Goal: Answer question/provide support: Share knowledge or assist other users

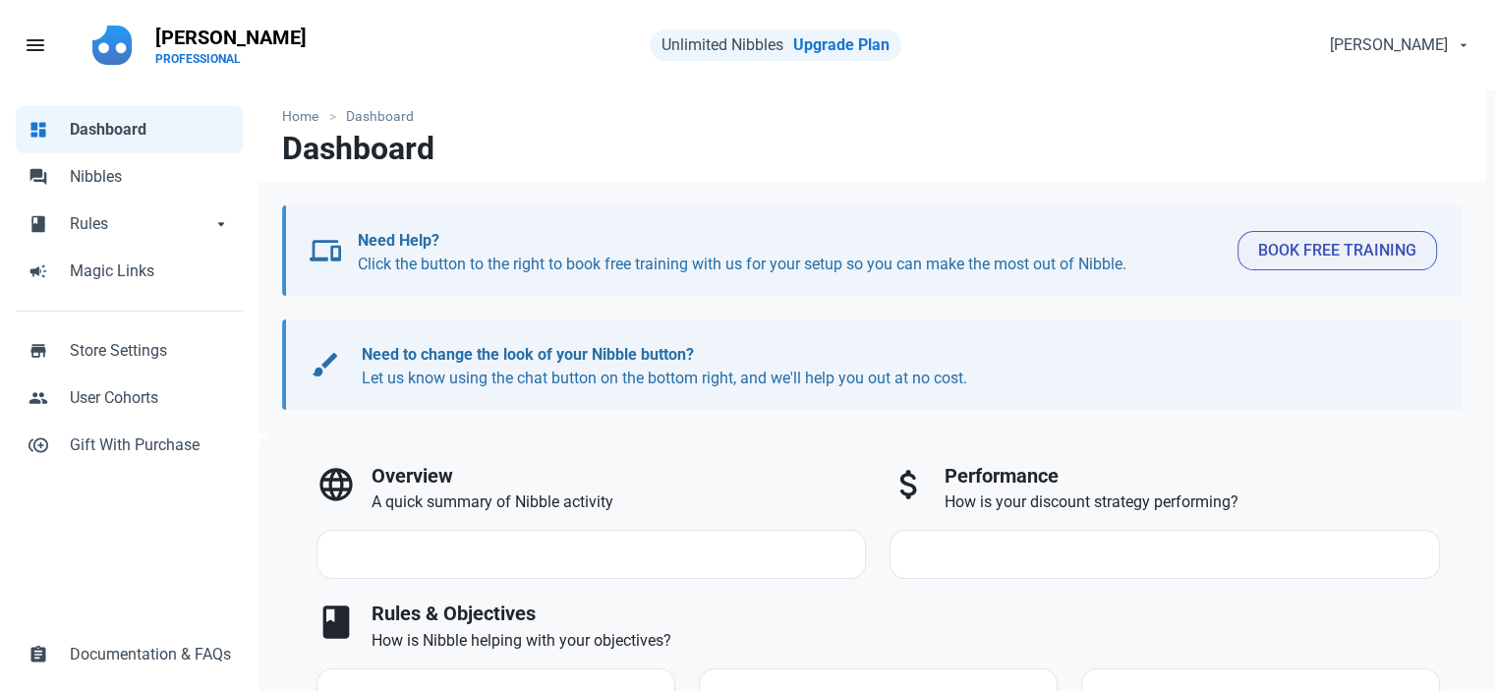
select select "7d"
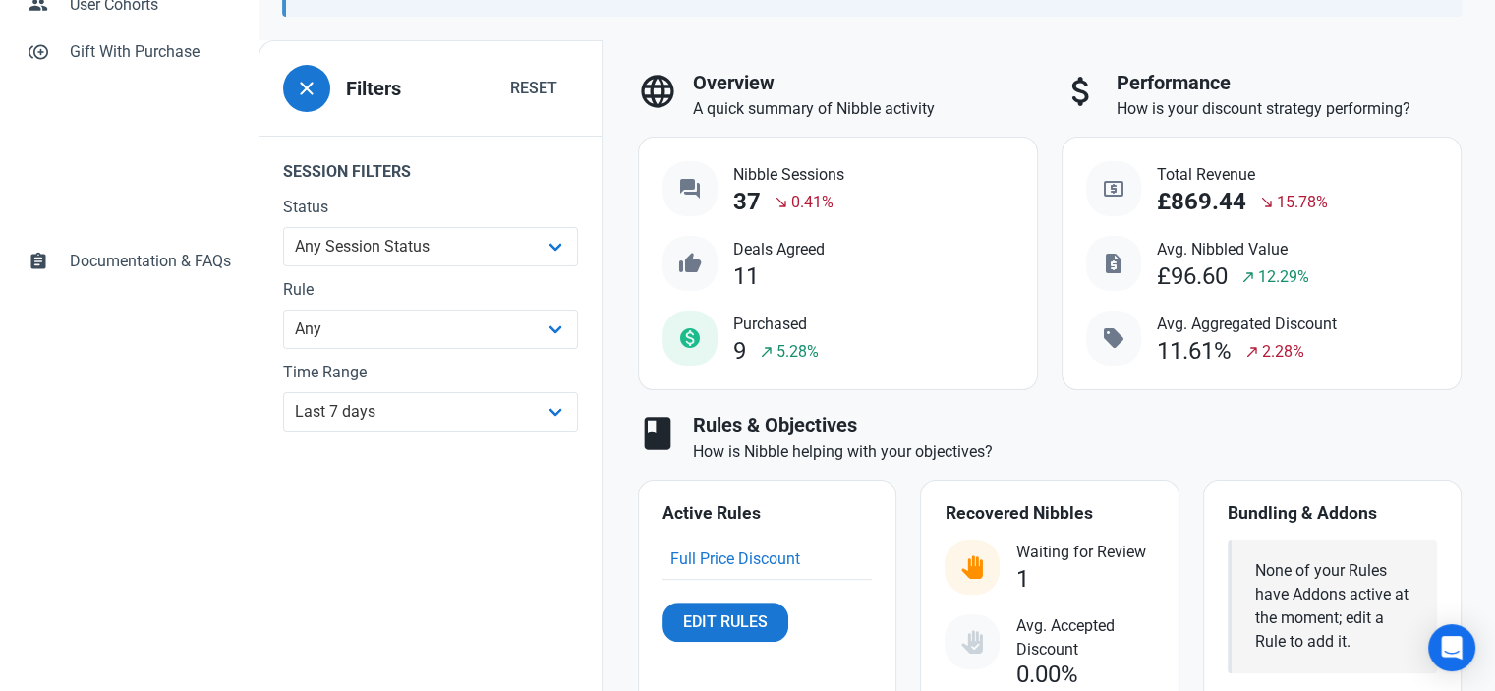
scroll to position [786, 0]
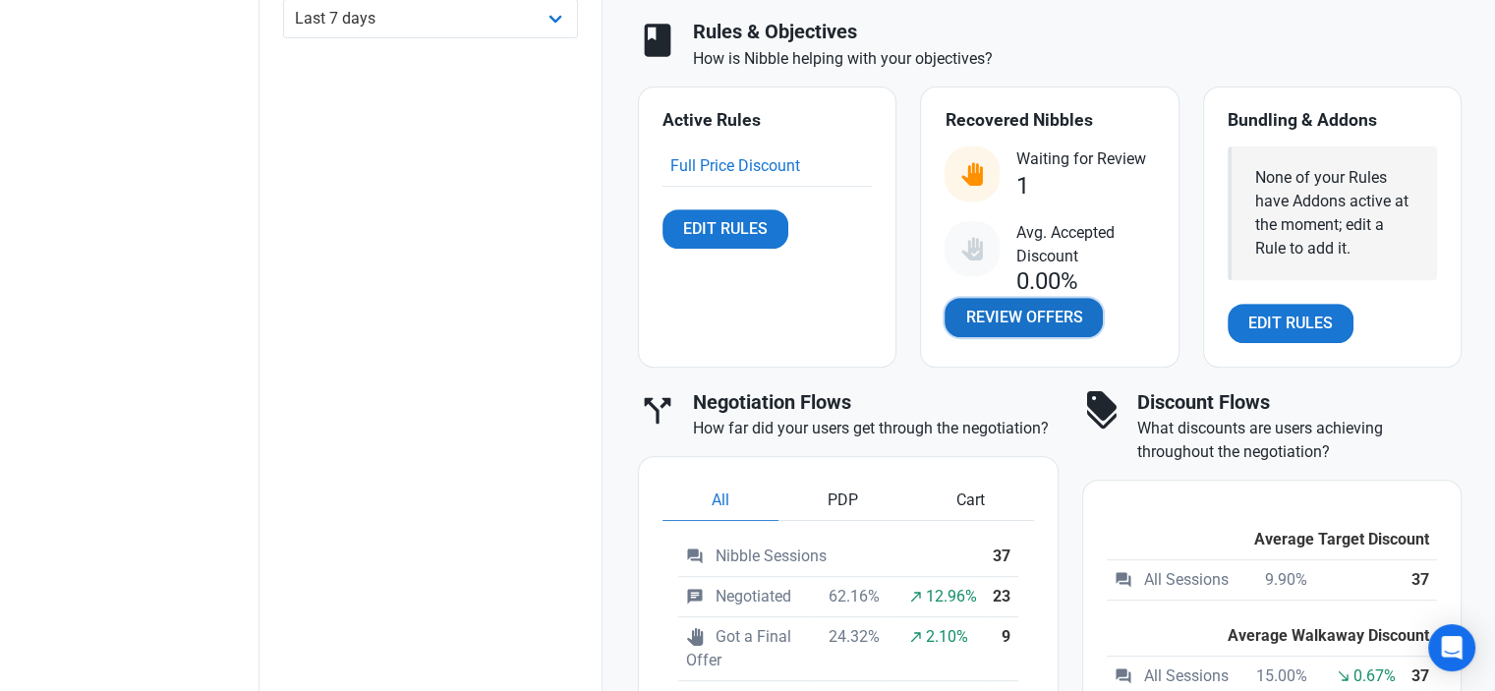
click at [1006, 313] on span "Review Offers" at bounding box center [1023, 318] width 117 height 24
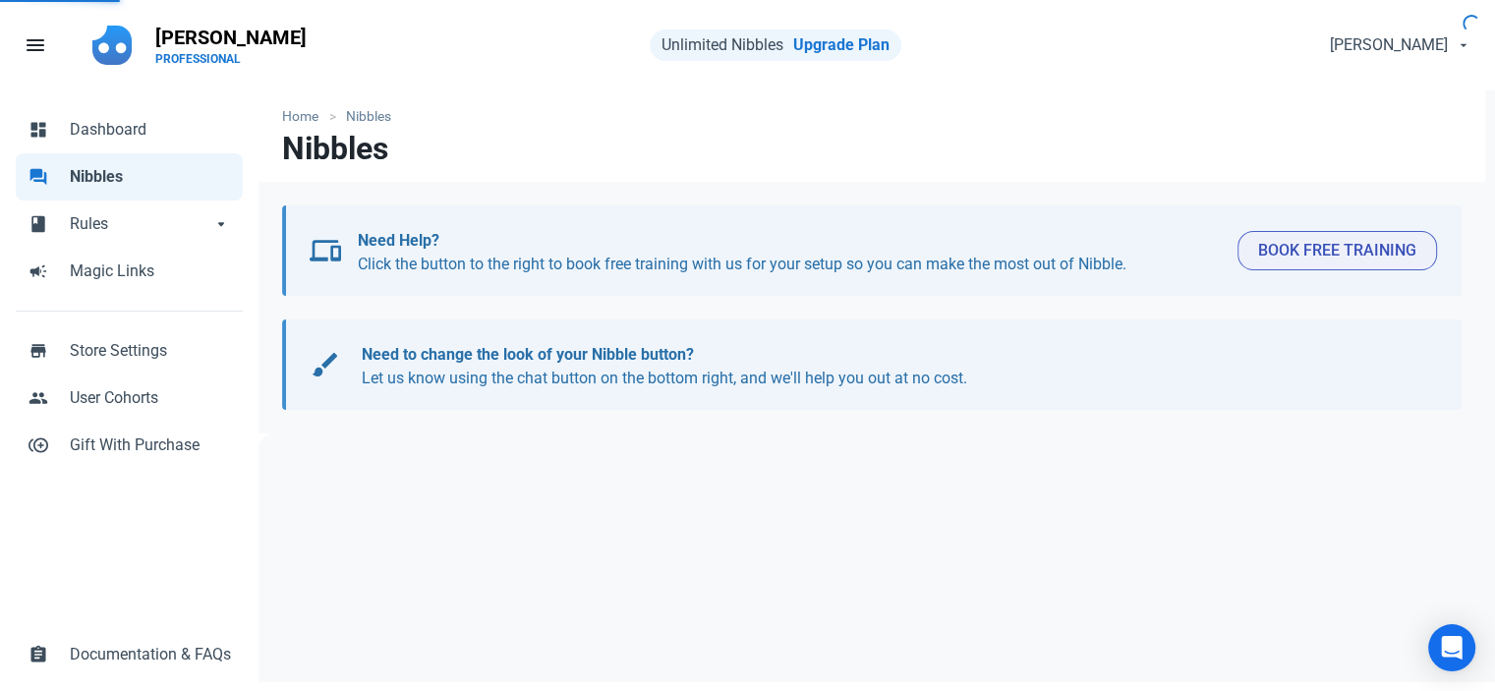
select select "user_offer_available"
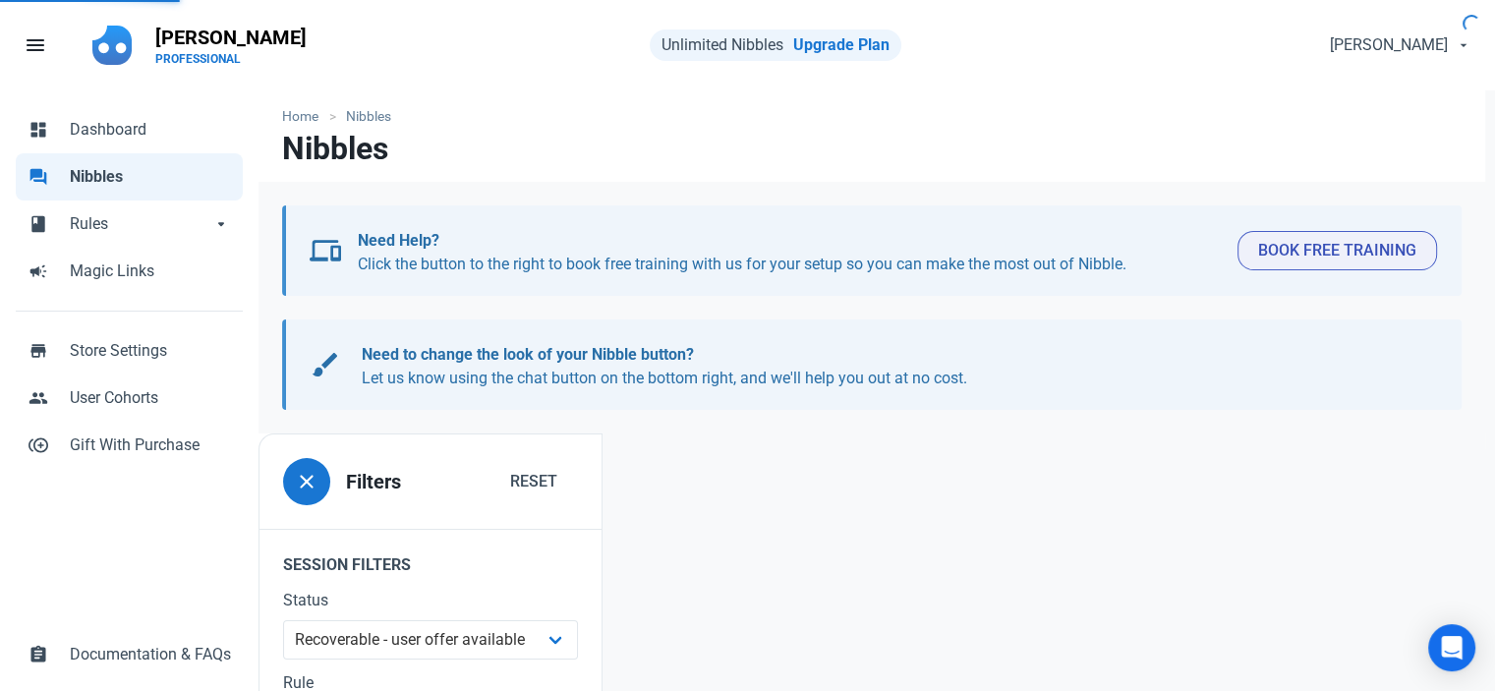
scroll to position [287, 0]
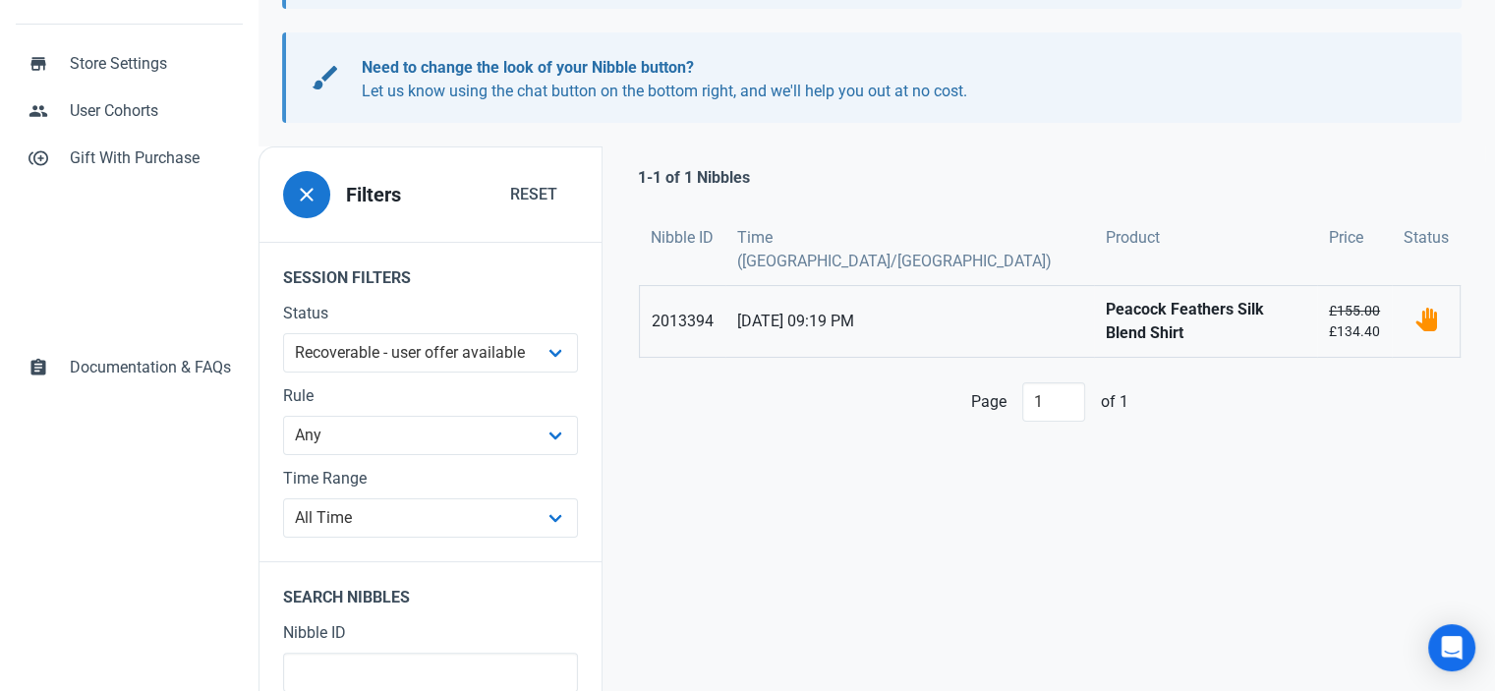
click at [1106, 298] on strong "Peacock Feathers Silk Blend Shirt" at bounding box center [1205, 321] width 199 height 47
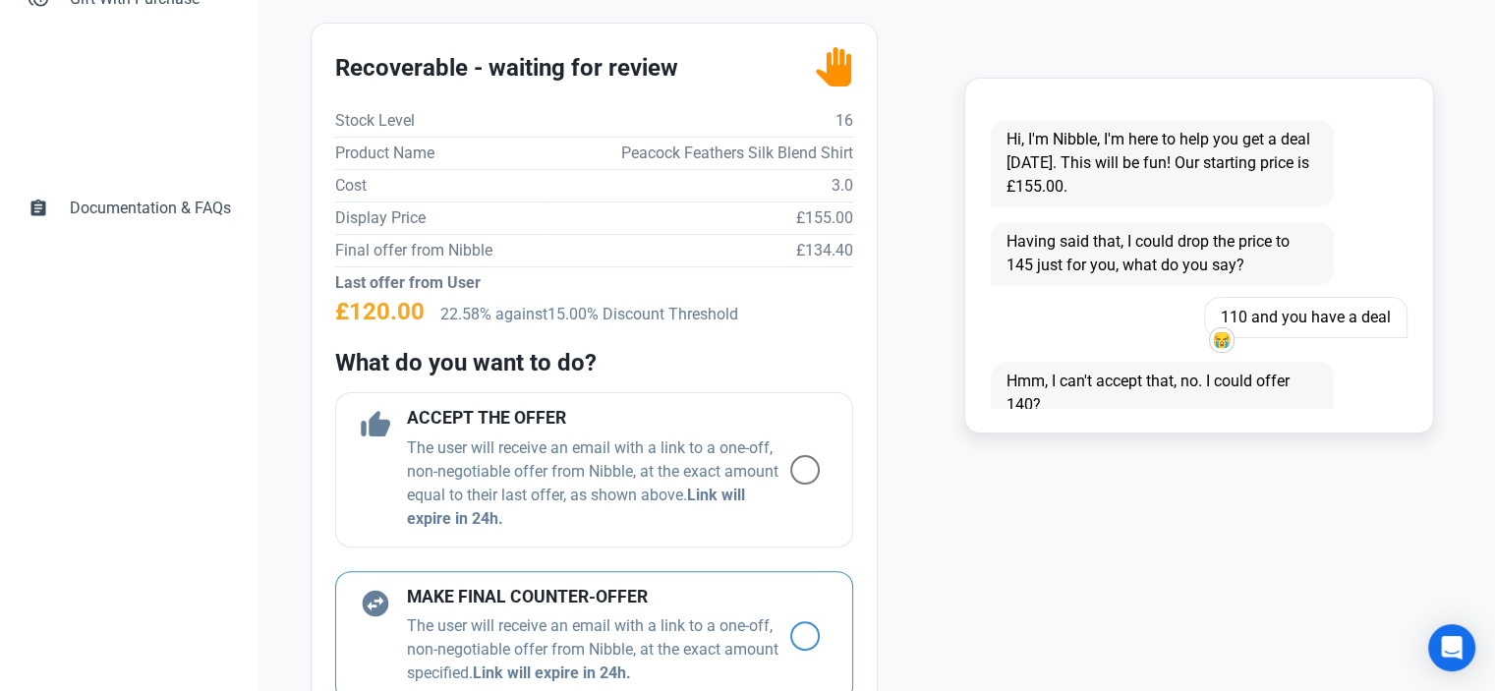
scroll to position [590, 0]
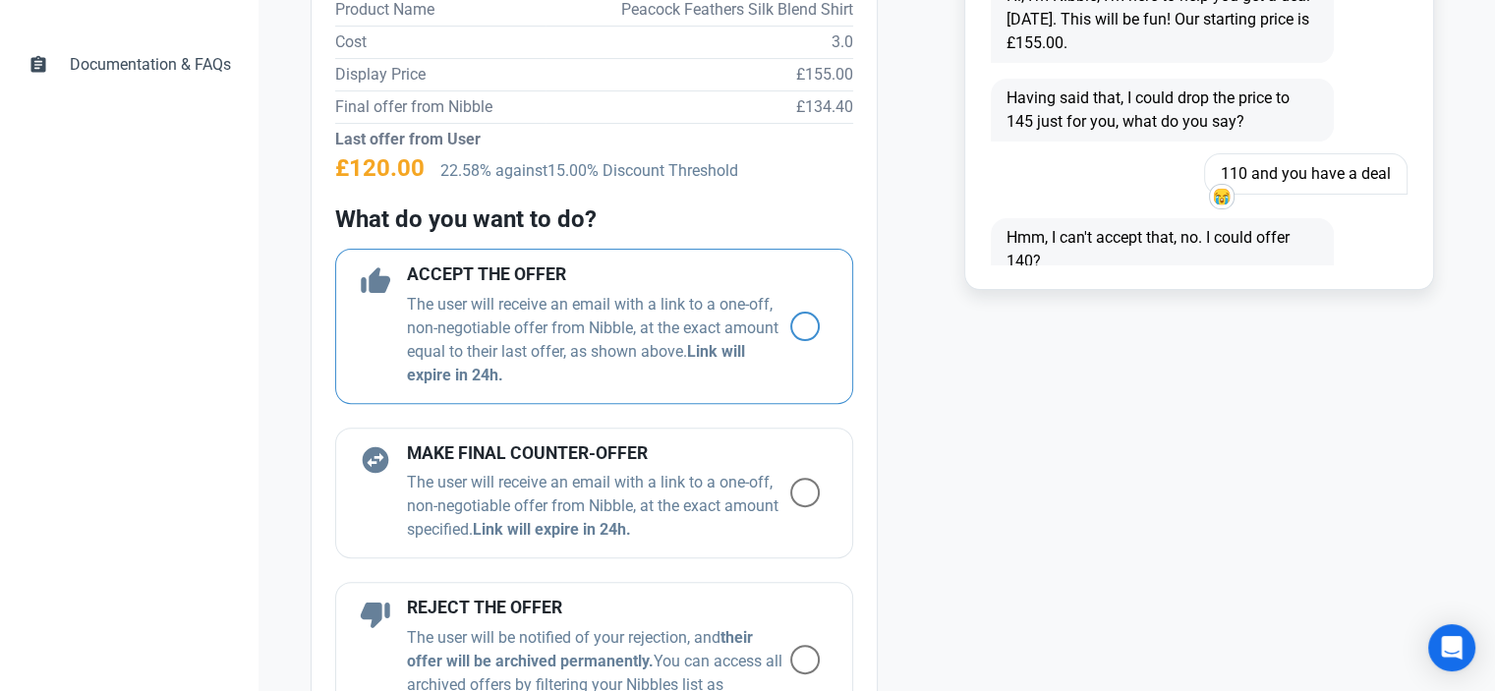
click at [794, 333] on span at bounding box center [804, 326] width 29 height 29
click at [794, 332] on input "radio" at bounding box center [796, 325] width 13 height 13
radio input "true"
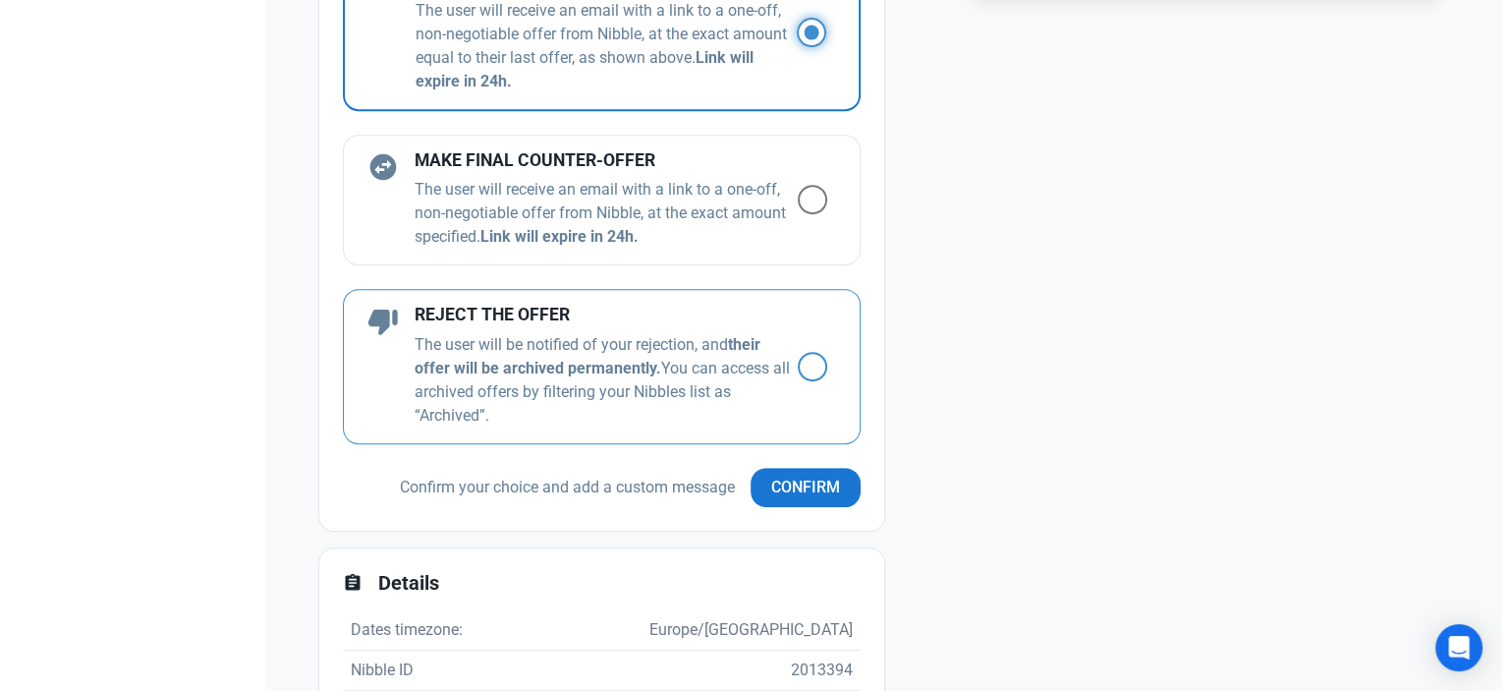
scroll to position [1278, 0]
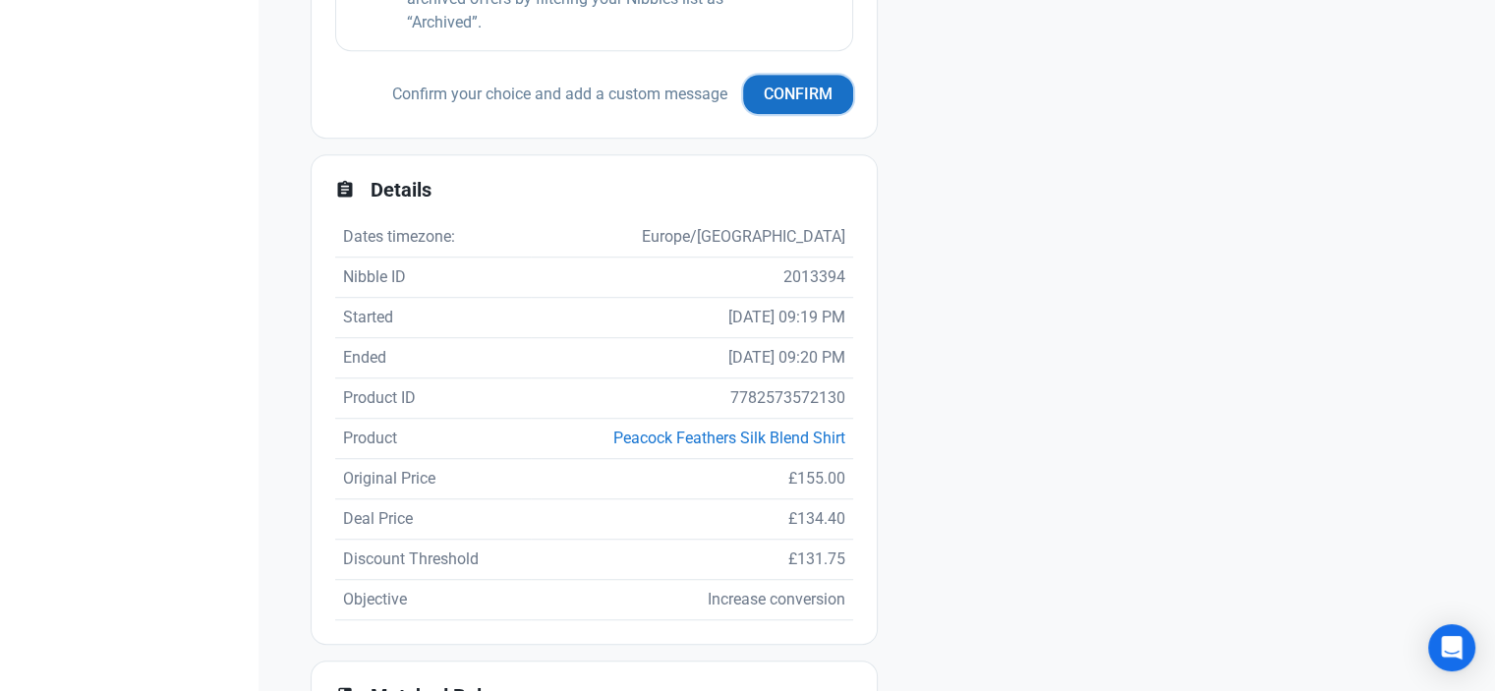
click at [770, 97] on span "Confirm" at bounding box center [798, 95] width 69 height 24
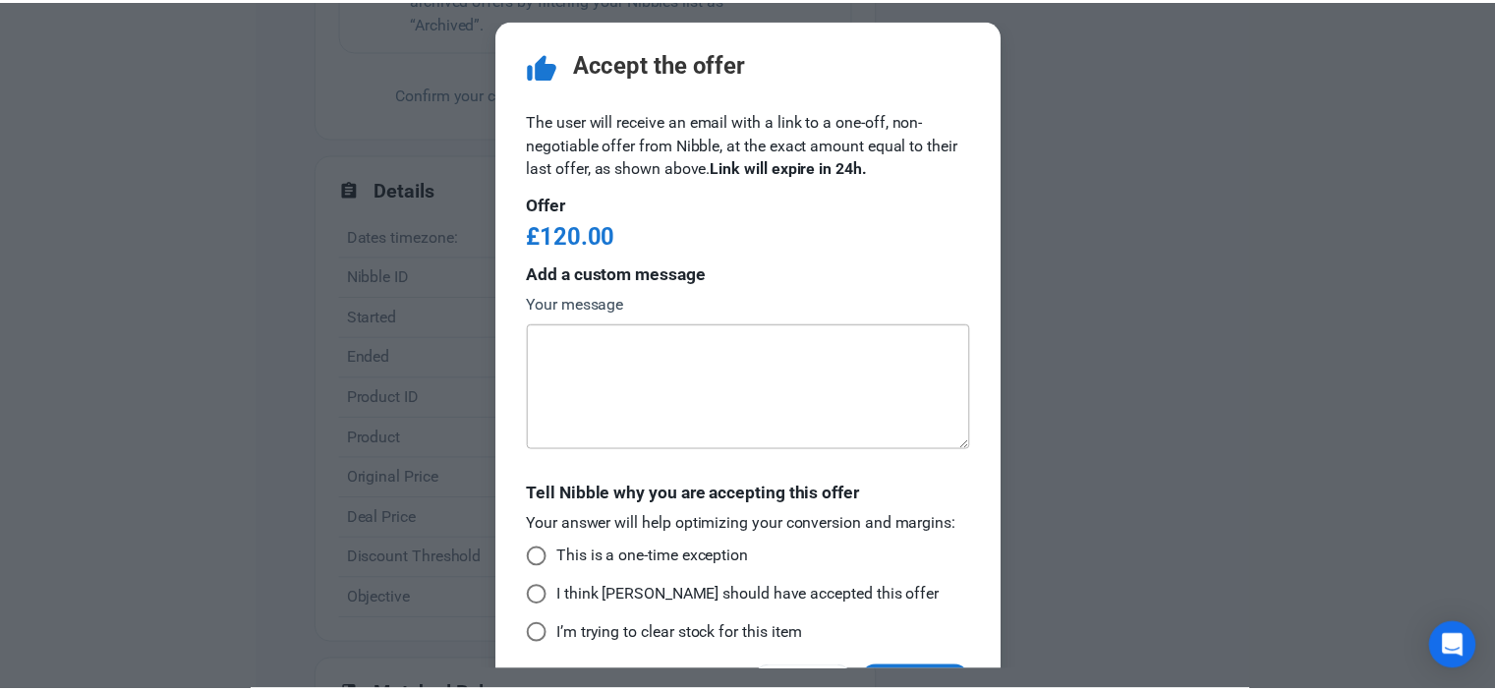
scroll to position [64, 0]
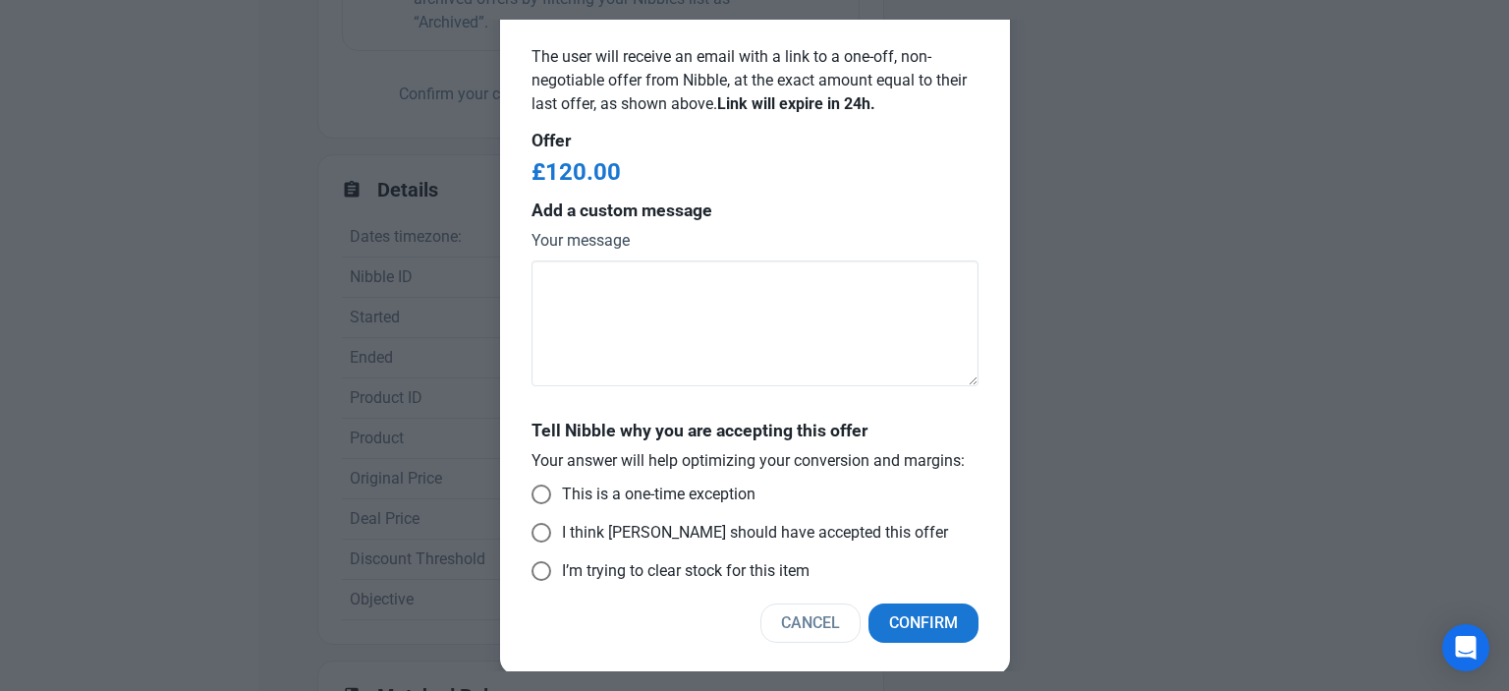
click at [523, 494] on div "thumb_up Accept the offer The user will receive an email with a link to a one-o…" at bounding box center [755, 315] width 510 height 718
click at [538, 498] on span at bounding box center [542, 494] width 20 height 20
click at [538, 498] on input "This is a one-time exception" at bounding box center [538, 494] width 13 height 13
radio input "true"
click at [898, 606] on button "Confirm" at bounding box center [924, 622] width 110 height 39
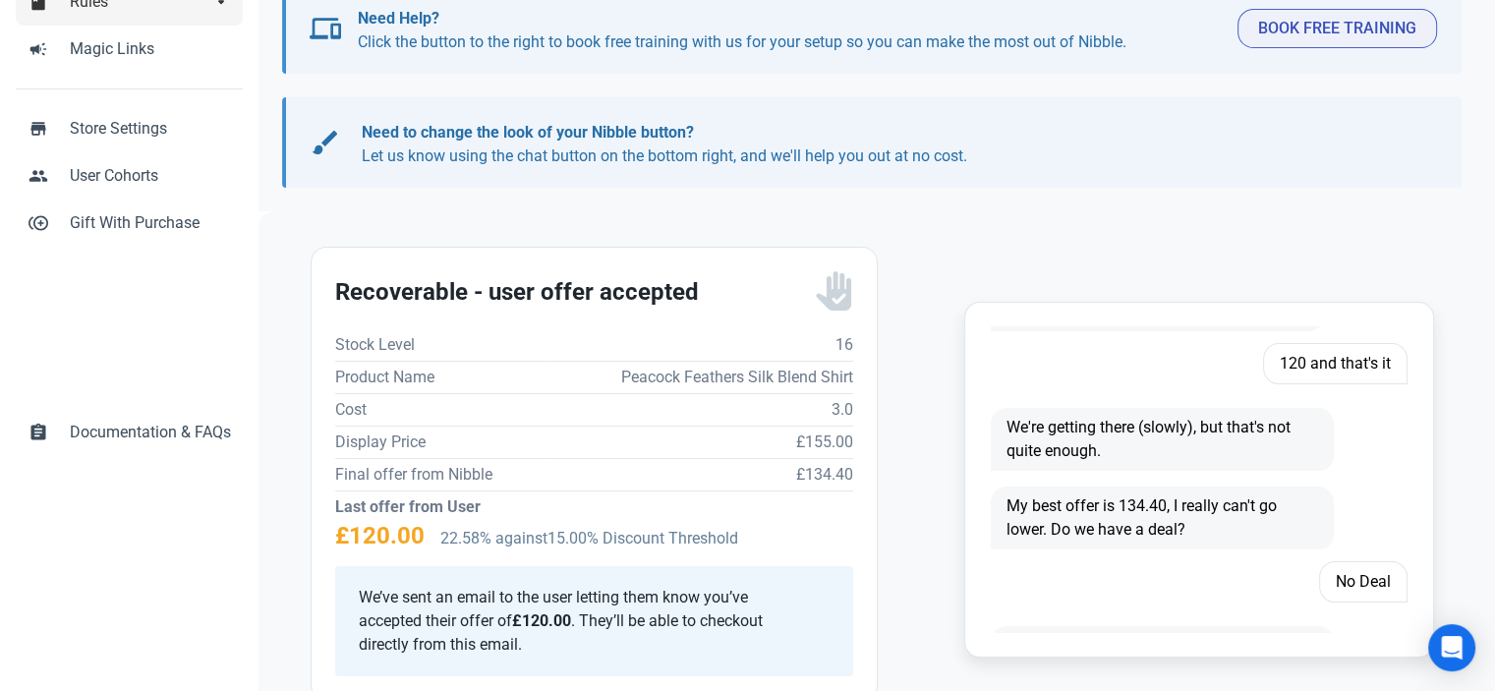
scroll to position [0, 0]
